Goal: Transaction & Acquisition: Purchase product/service

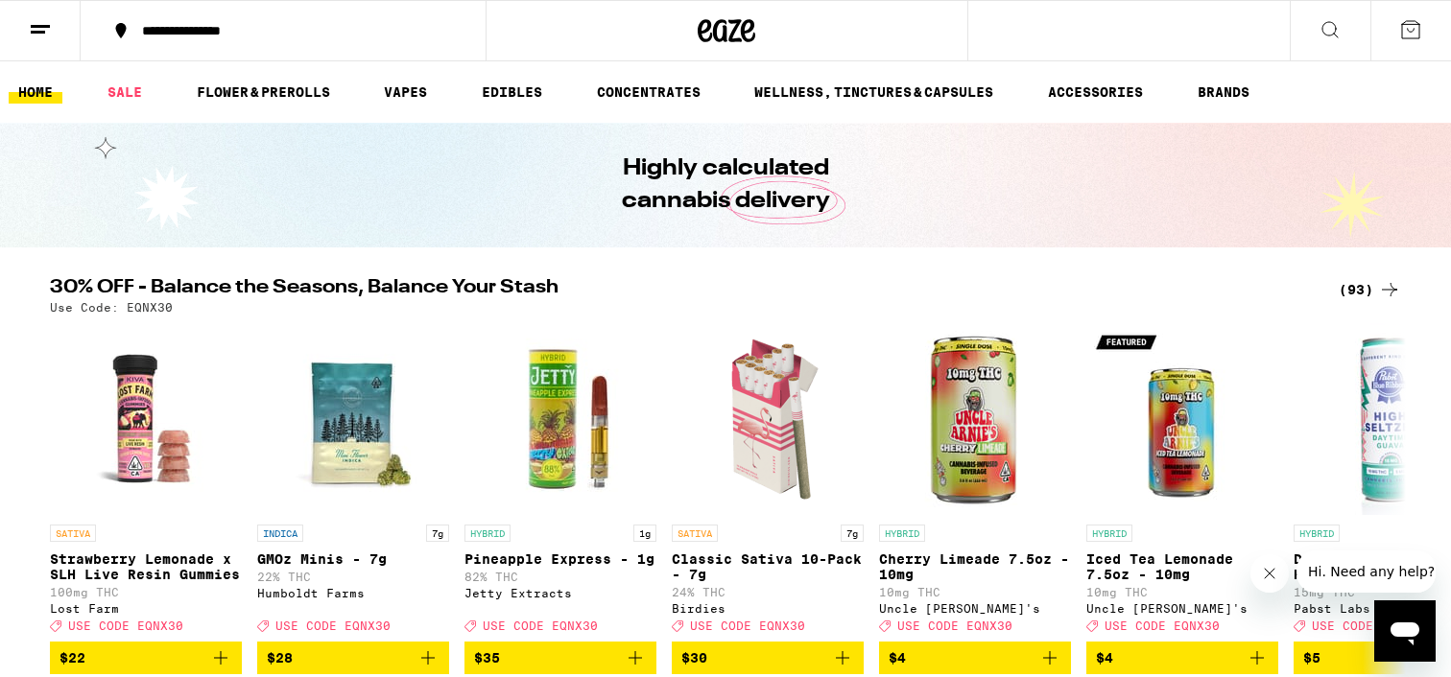
click at [36, 23] on icon at bounding box center [40, 29] width 23 height 23
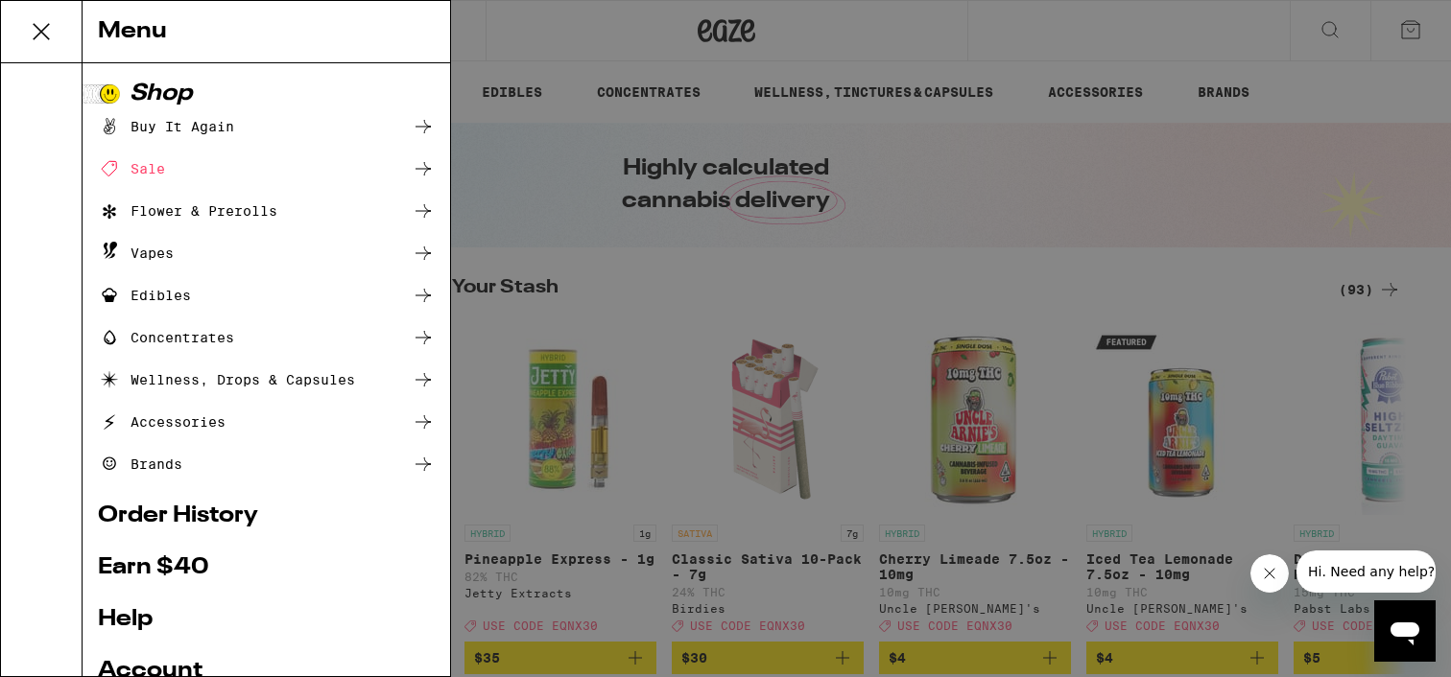
click at [199, 131] on div "Buy It Again" at bounding box center [166, 126] width 136 height 23
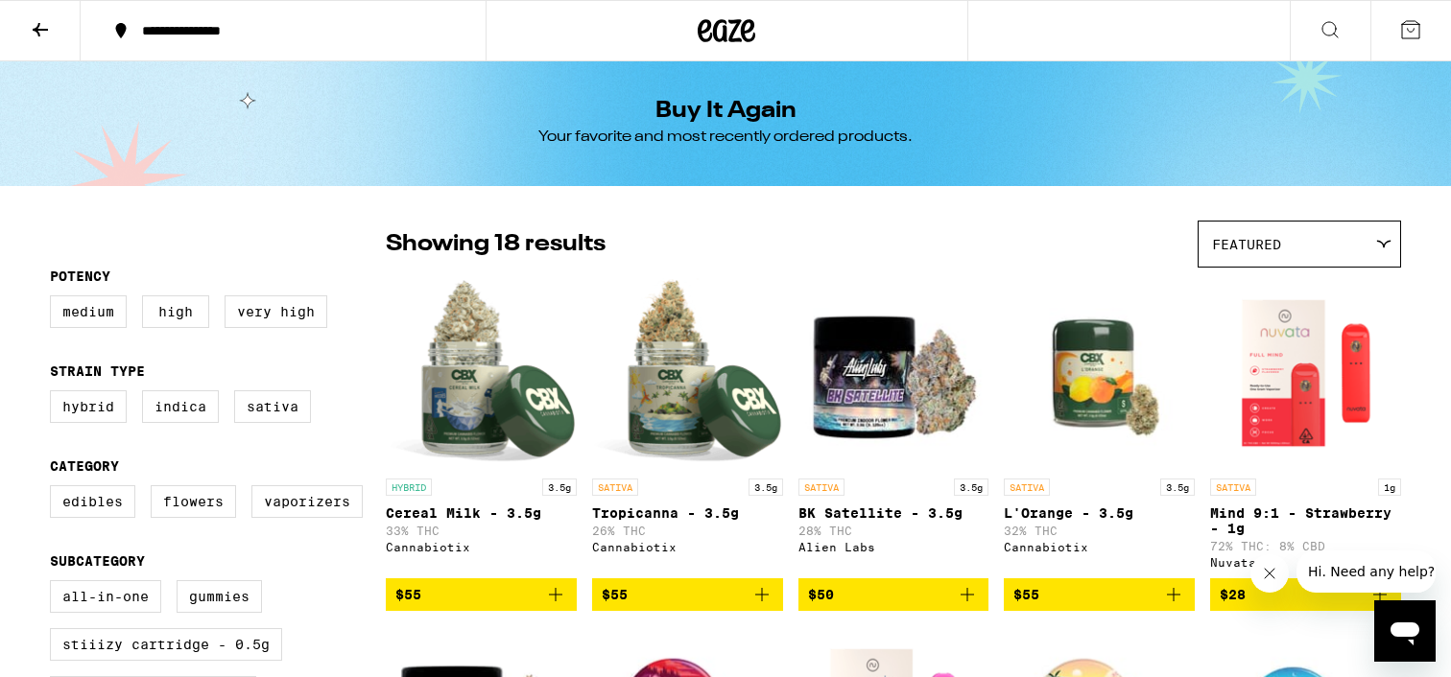
click at [564, 602] on icon "Add to bag" at bounding box center [555, 594] width 23 height 23
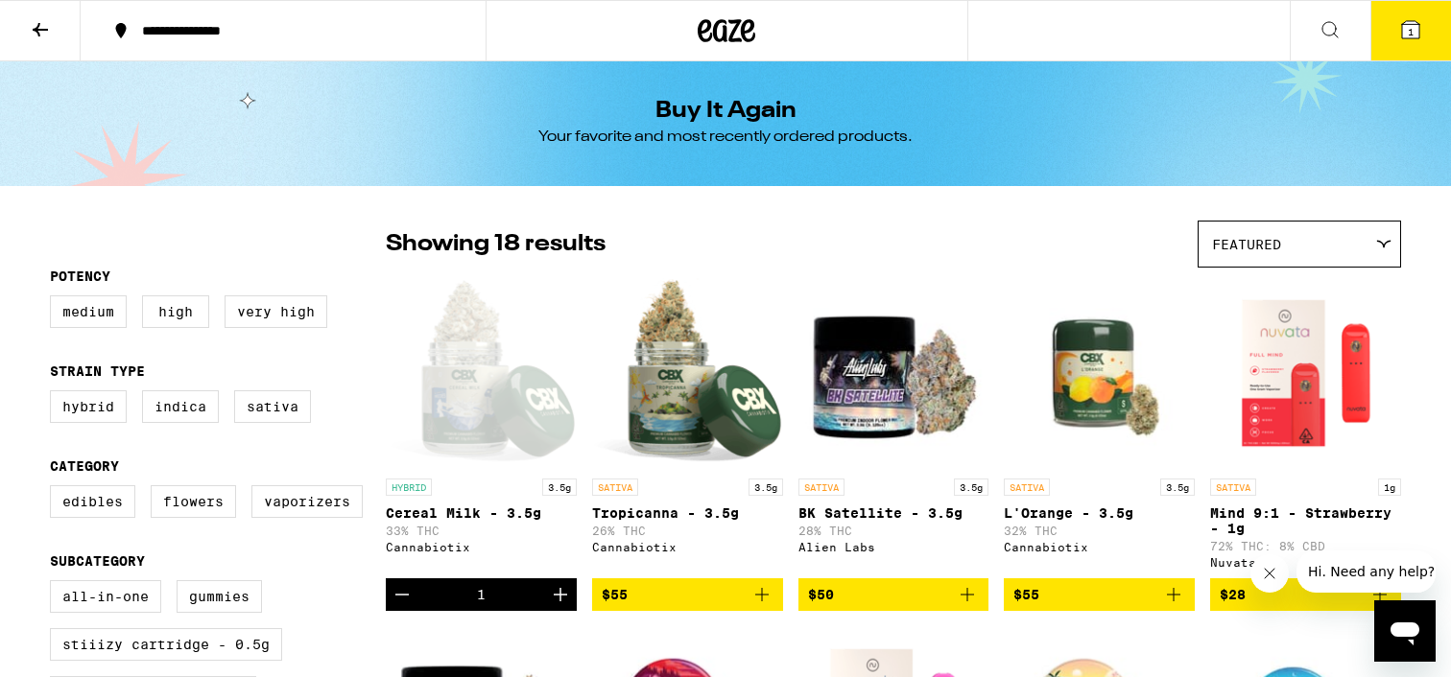
click at [764, 606] on icon "Add to bag" at bounding box center [761, 594] width 23 height 23
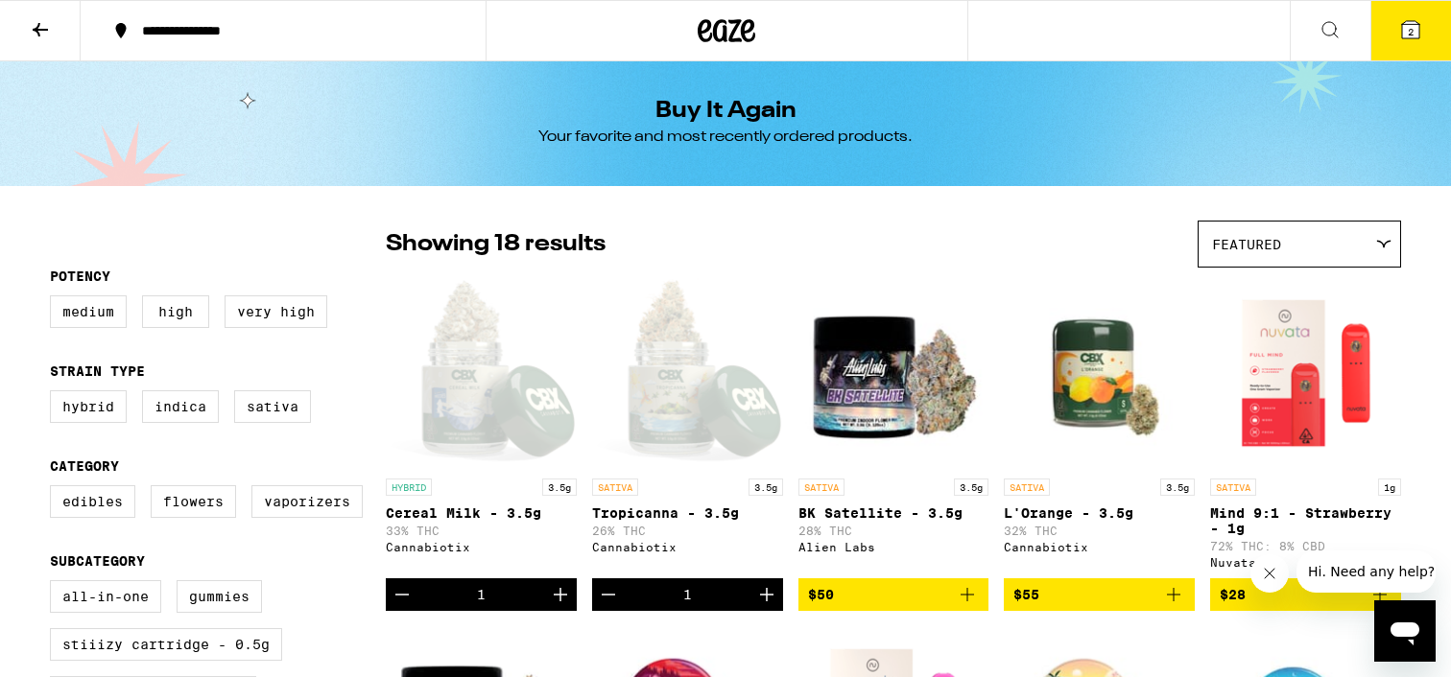
click at [1421, 25] on icon at bounding box center [1410, 29] width 23 height 23
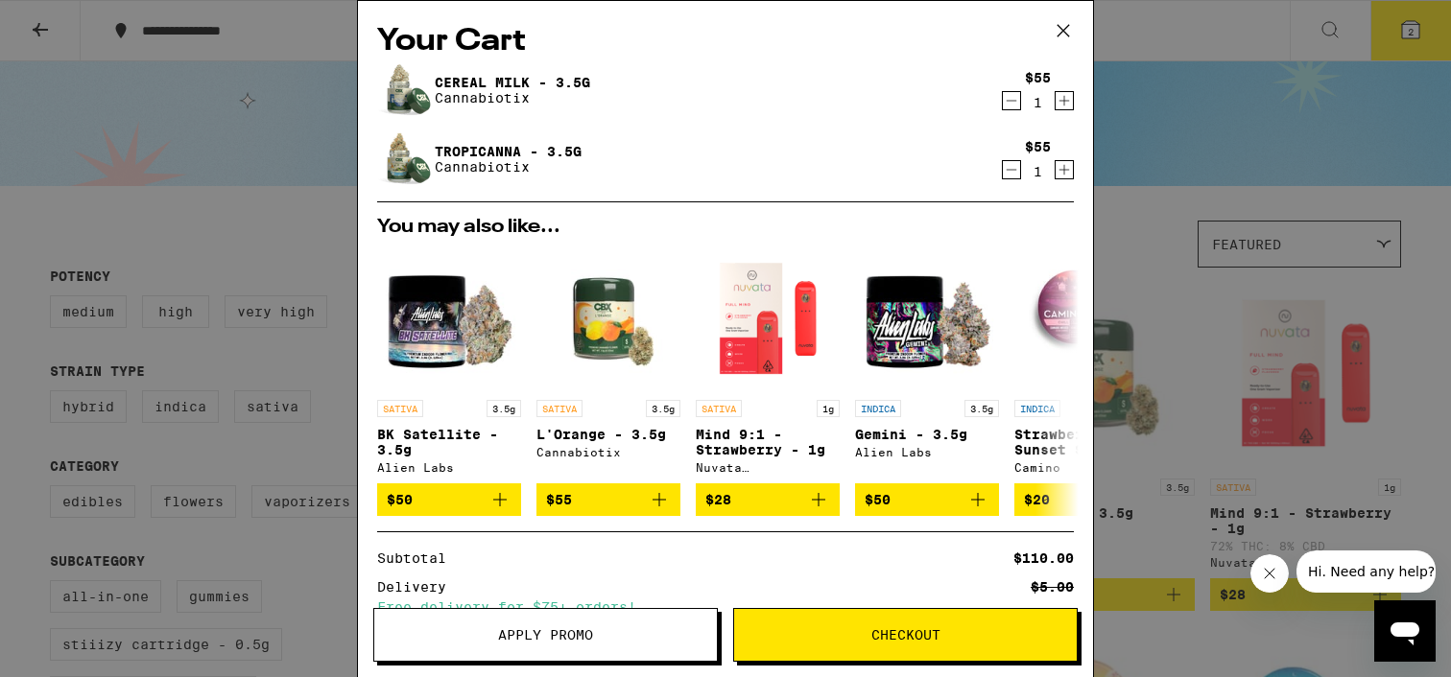
click at [953, 622] on button "Checkout" at bounding box center [905, 635] width 344 height 54
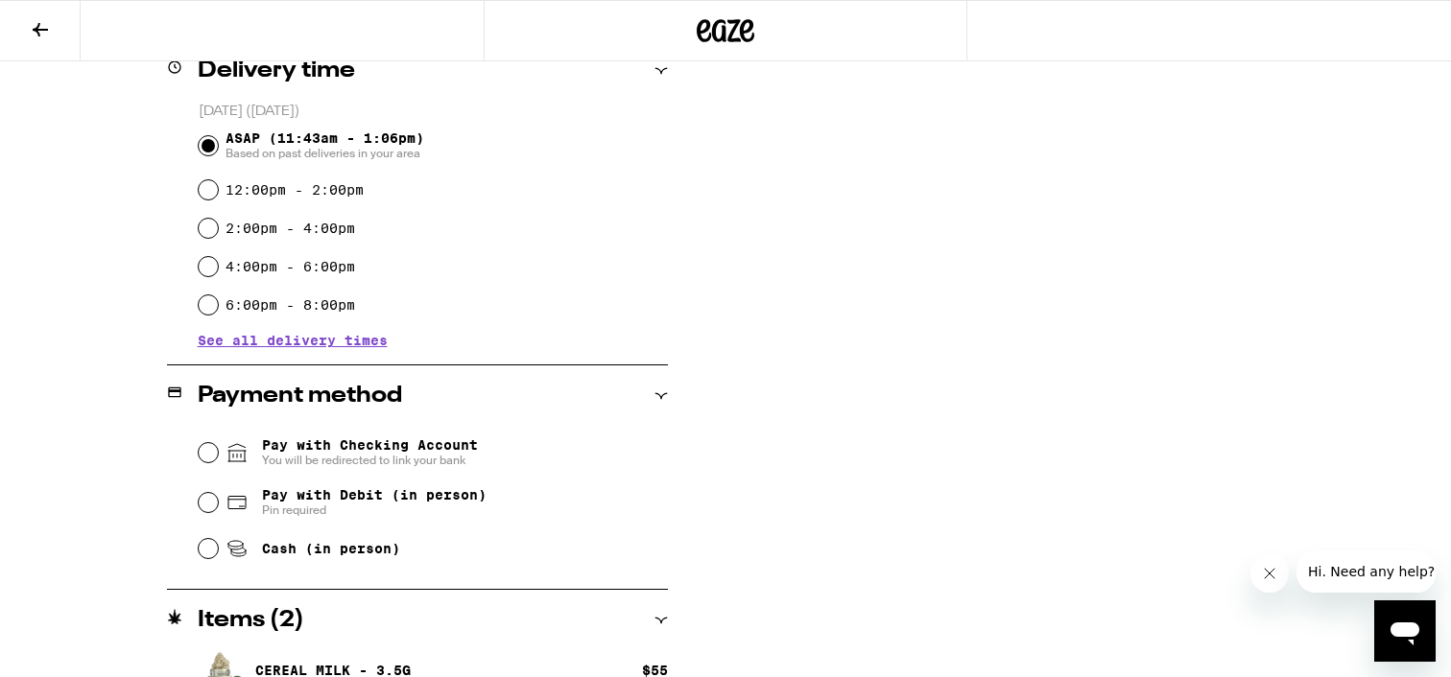
scroll to position [531, 0]
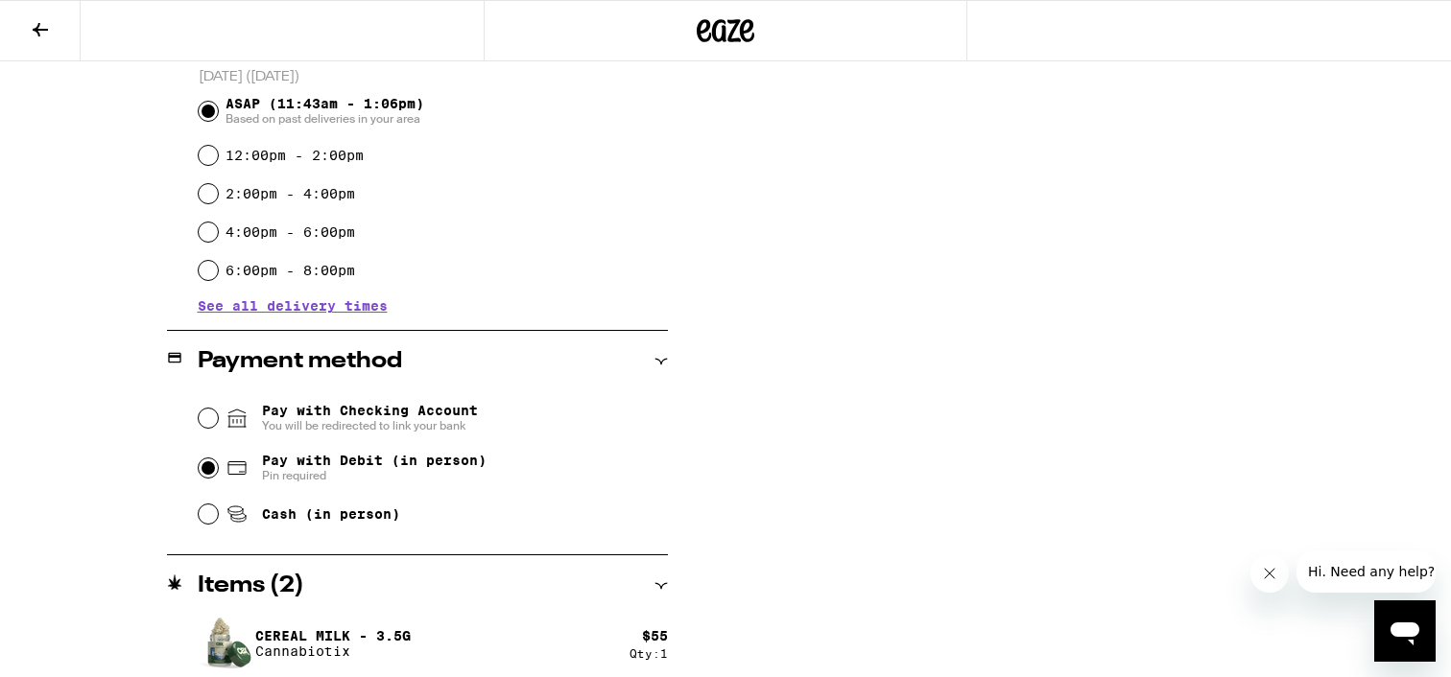
click at [204, 469] on input "Pay with Debit (in person) Pin required" at bounding box center [208, 468] width 19 height 19
radio input "true"
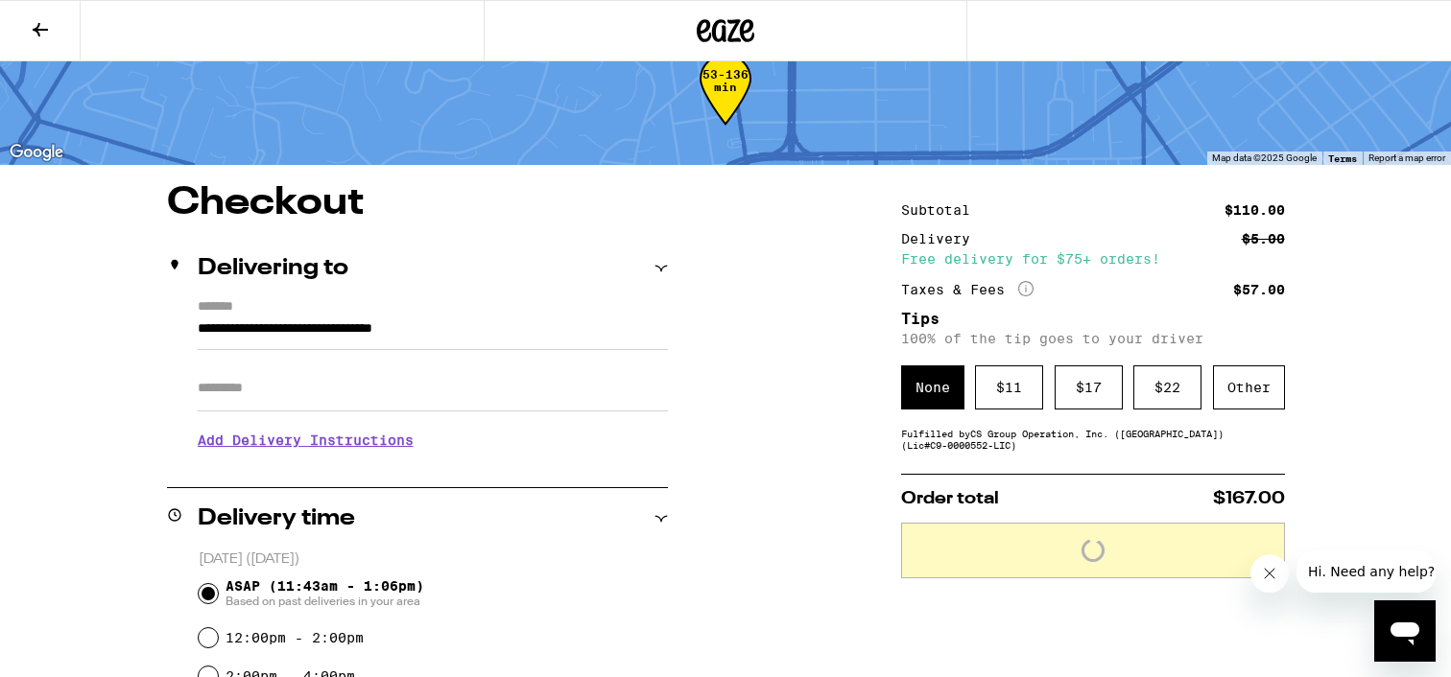
scroll to position [10, 0]
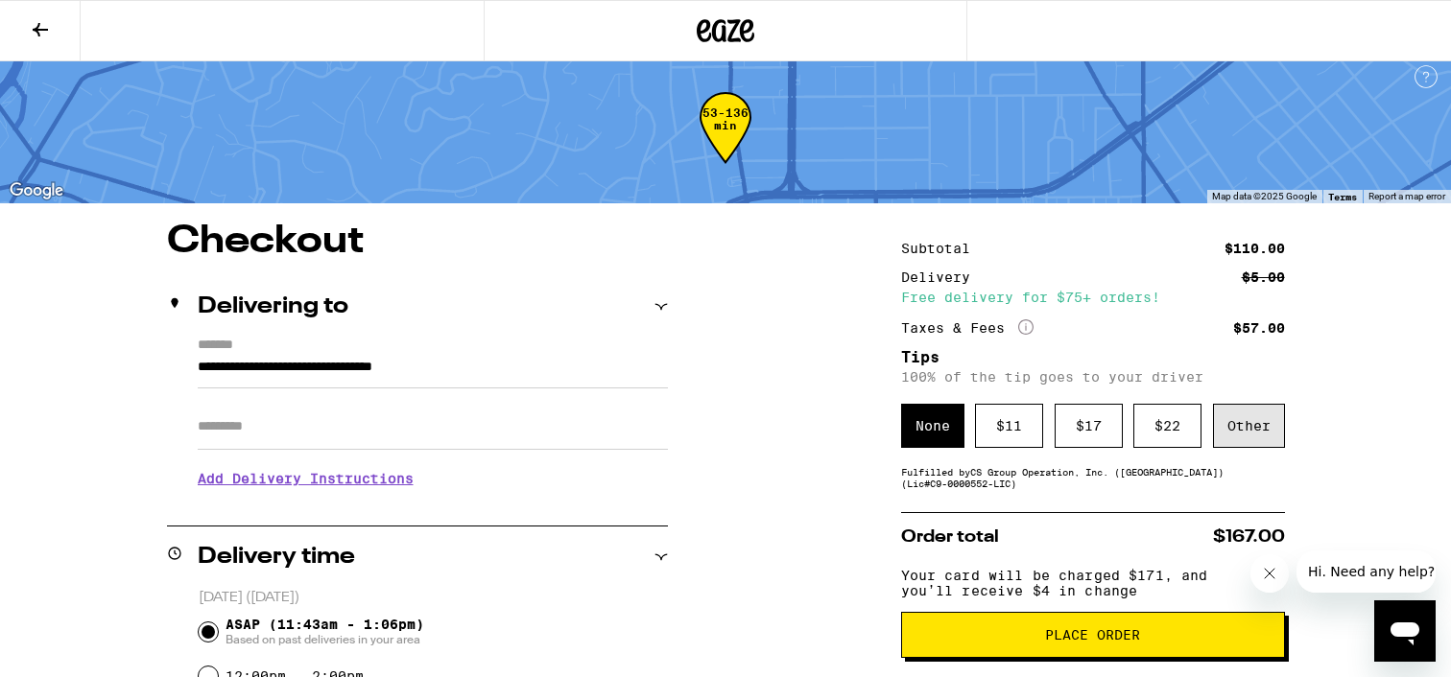
click at [1240, 433] on div "Other" at bounding box center [1249, 426] width 72 height 44
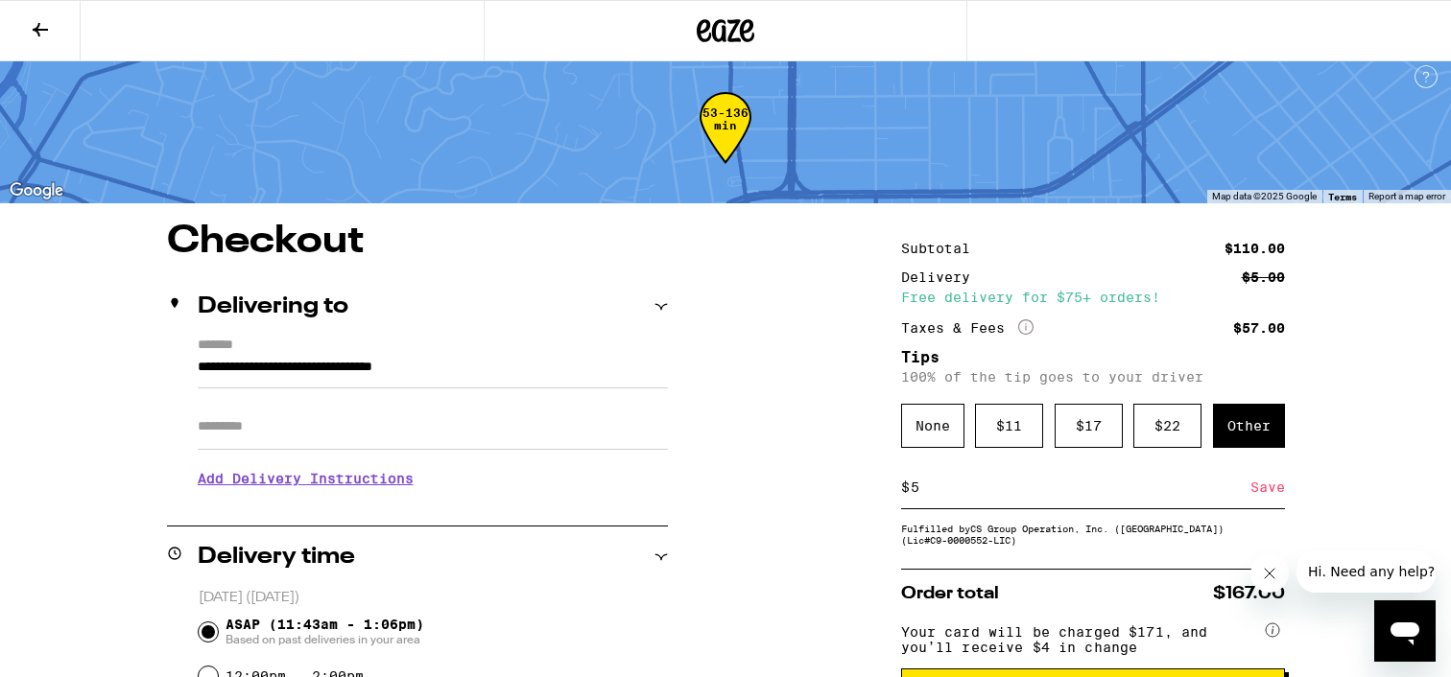
scroll to position [448, 0]
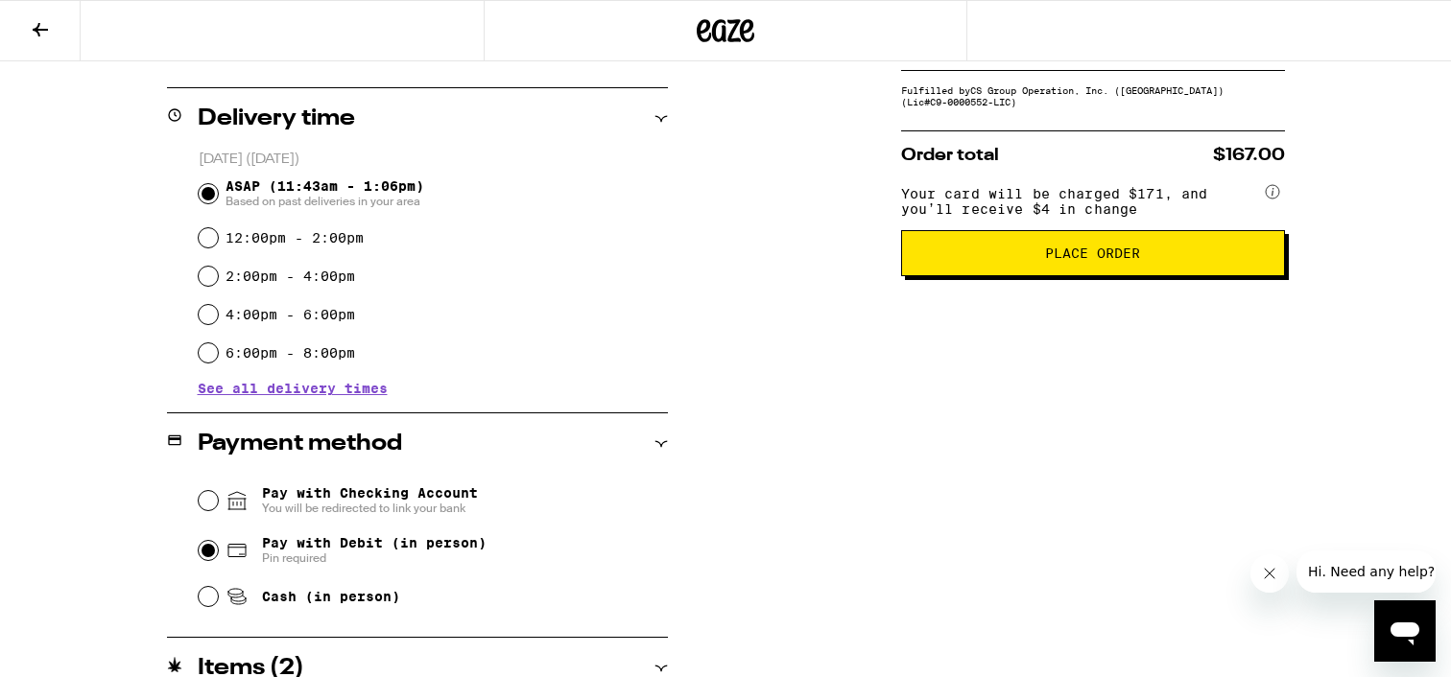
type input "5"
click at [1062, 260] on span "Place Order" at bounding box center [1092, 253] width 95 height 13
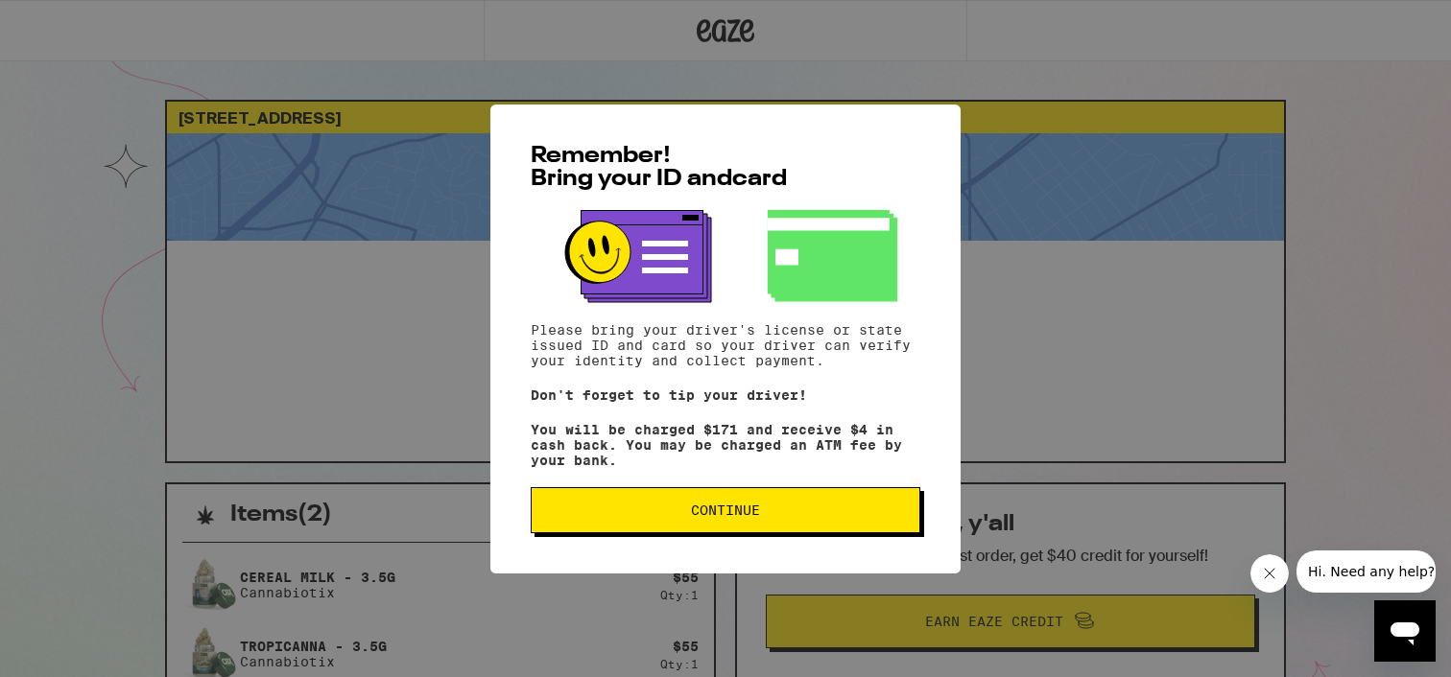
click at [798, 527] on button "Continue" at bounding box center [726, 510] width 390 height 46
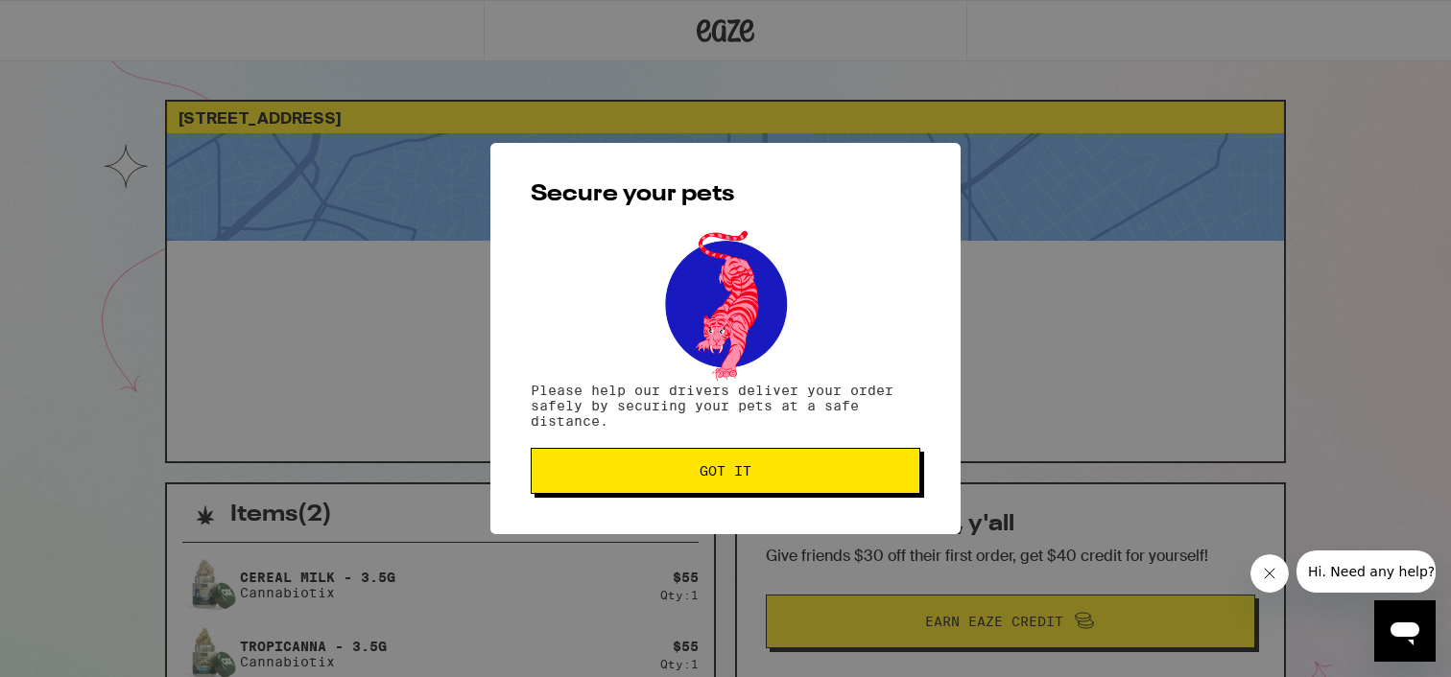
click at [752, 482] on button "Got it" at bounding box center [726, 471] width 390 height 46
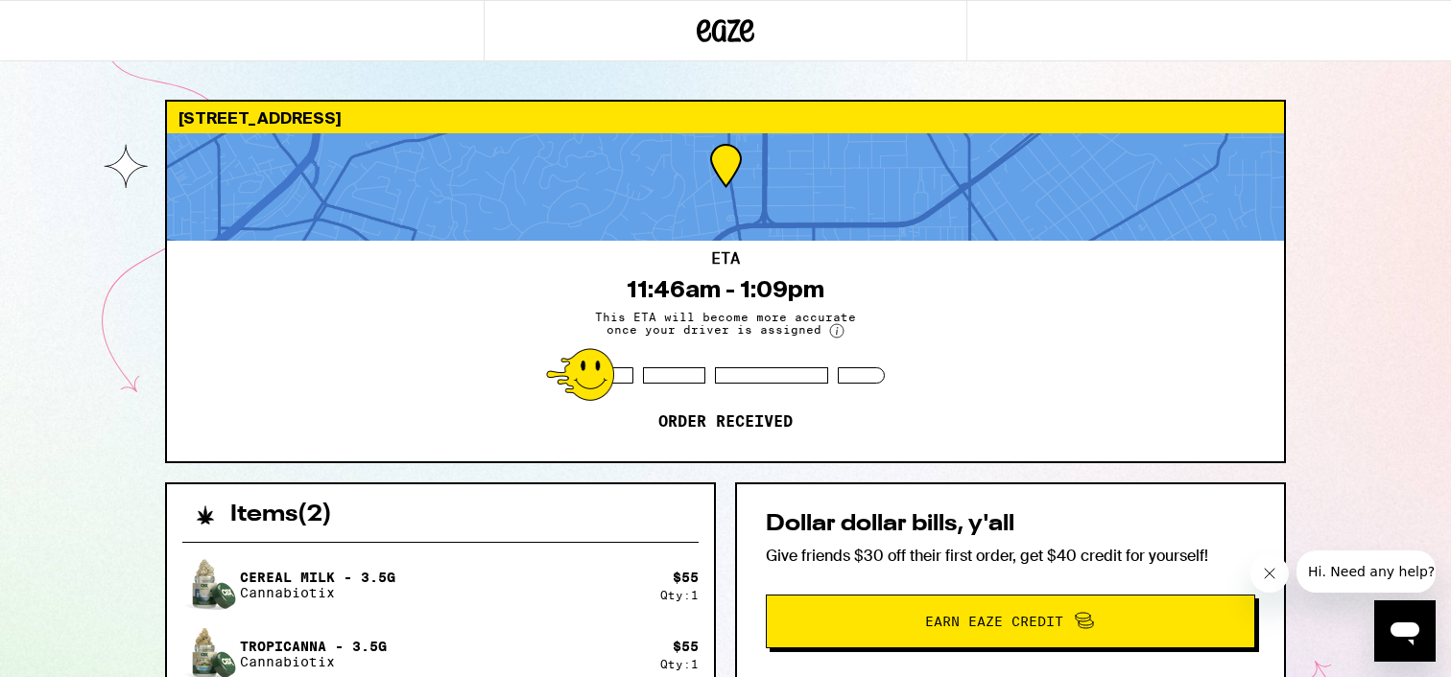
scroll to position [94, 0]
